Goal: Find specific fact: Find specific fact

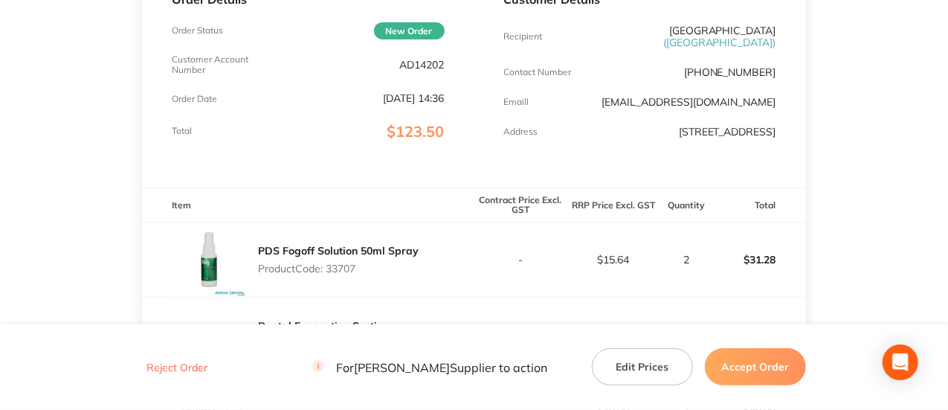
scroll to position [232, 0]
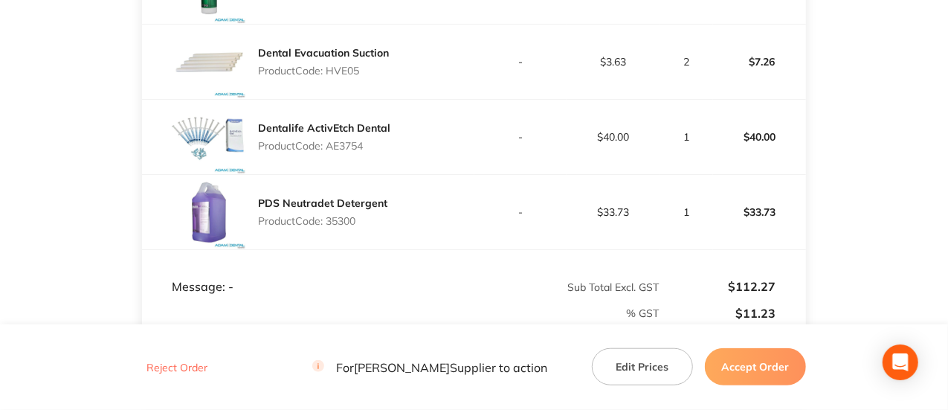
scroll to position [520, 0]
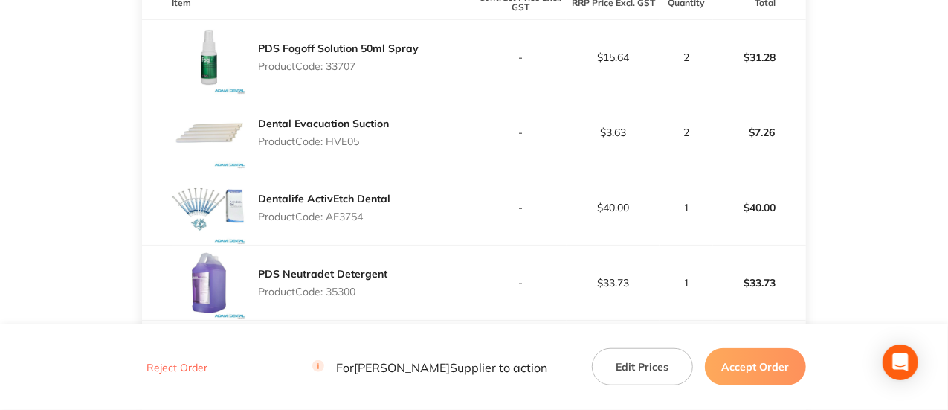
click at [347, 72] on p "Product Code: 33707" at bounding box center [338, 66] width 161 height 12
click at [347, 73] on p "Product Code: 33707" at bounding box center [338, 67] width 161 height 12
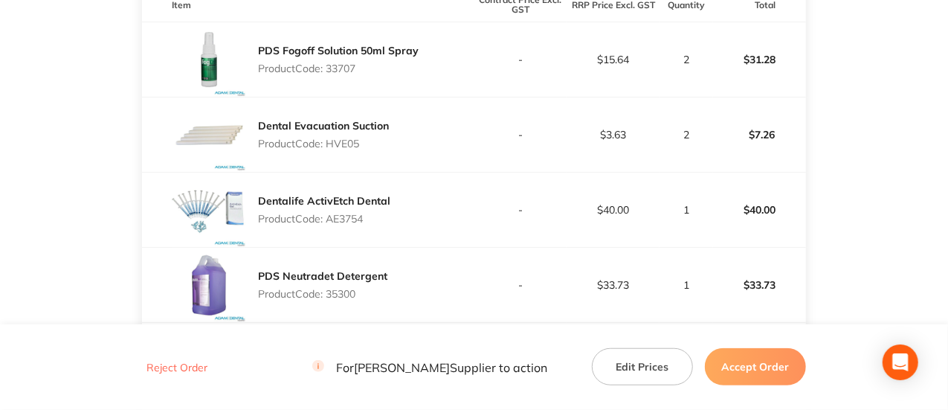
copy p "33707"
click at [344, 149] on p "Product Code: HVE05" at bounding box center [323, 144] width 131 height 12
copy p "HVE05"
